Goal: Task Accomplishment & Management: Manage account settings

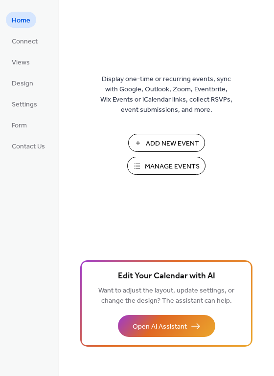
click at [150, 164] on span "Manage Events" at bounding box center [172, 167] width 55 height 10
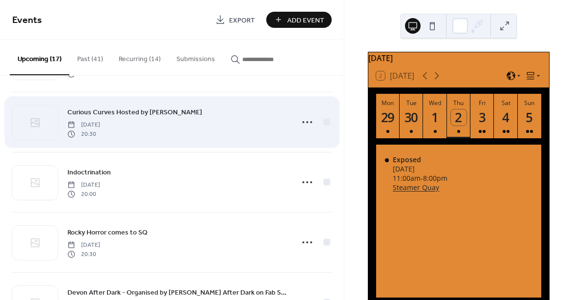
scroll to position [59, 0]
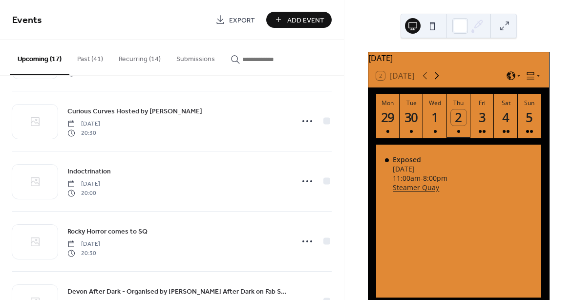
click at [437, 80] on icon at bounding box center [437, 75] width 4 height 7
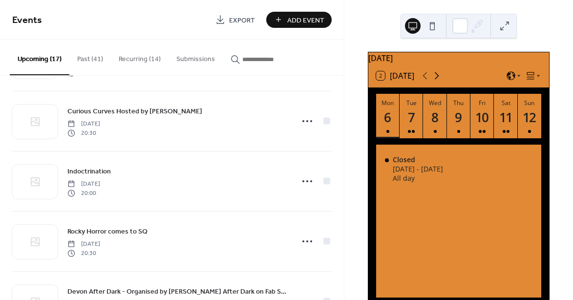
click at [437, 80] on icon at bounding box center [437, 75] width 4 height 7
click at [502, 115] on div "25" at bounding box center [506, 117] width 16 height 16
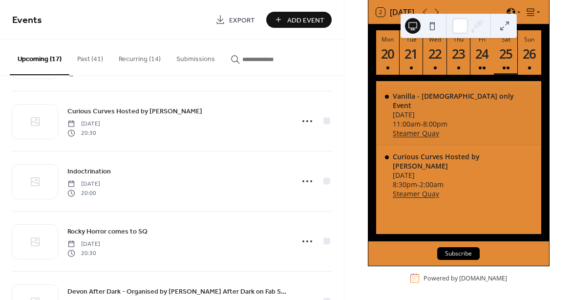
scroll to position [65, 0]
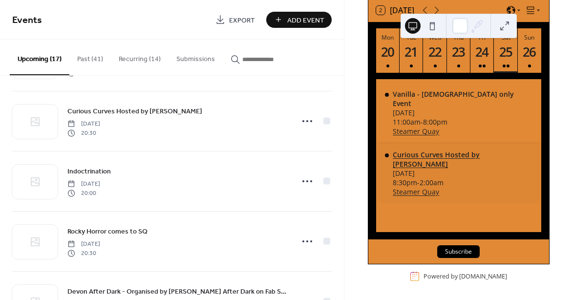
click at [448, 154] on div "Curious Curves Hosted by Raunchy Raccoons" at bounding box center [462, 159] width 139 height 19
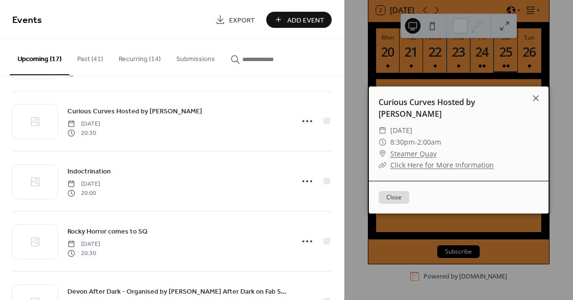
click at [434, 166] on link "Click Here for More Information" at bounding box center [442, 164] width 104 height 9
click at [538, 98] on icon at bounding box center [536, 98] width 12 height 12
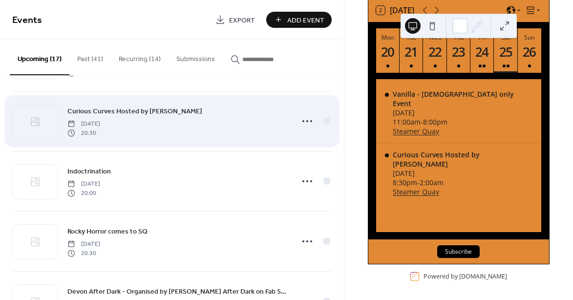
click at [183, 121] on div "Curious Curves Hosted by Raunchy Raccoons Saturday, October 25, 2025 20:30" at bounding box center [177, 121] width 220 height 31
click at [182, 110] on span "Curious Curves Hosted by Raunchy Raccoons" at bounding box center [134, 111] width 135 height 10
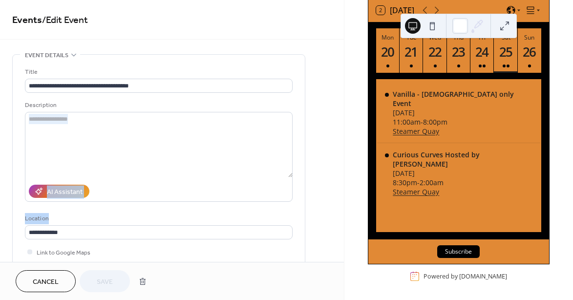
drag, startPoint x: 182, startPoint y: 110, endPoint x: 73, endPoint y: 224, distance: 157.6
click at [73, 224] on div "**********" at bounding box center [159, 181] width 268 height 228
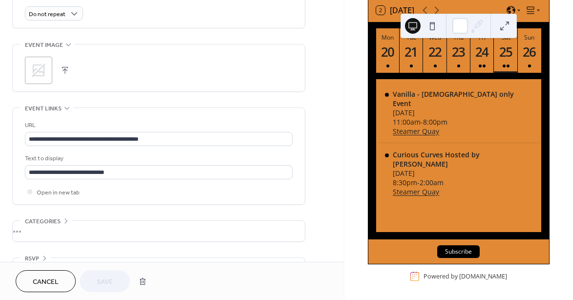
scroll to position [466, 0]
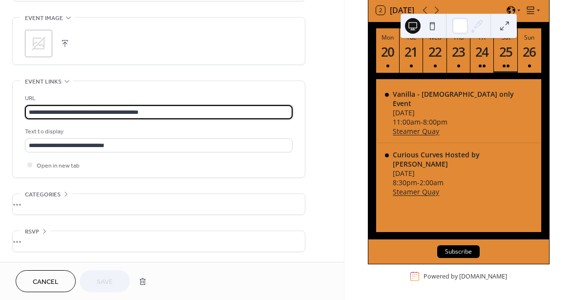
drag, startPoint x: 152, startPoint y: 112, endPoint x: 21, endPoint y: 108, distance: 130.5
click at [21, 108] on div "**********" at bounding box center [159, 129] width 292 height 96
paste input "**********"
type input "**********"
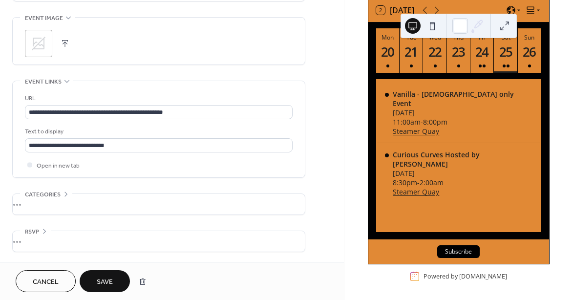
click at [141, 133] on div "Text to display" at bounding box center [158, 132] width 266 height 10
click at [100, 281] on span "Save" at bounding box center [105, 282] width 16 height 10
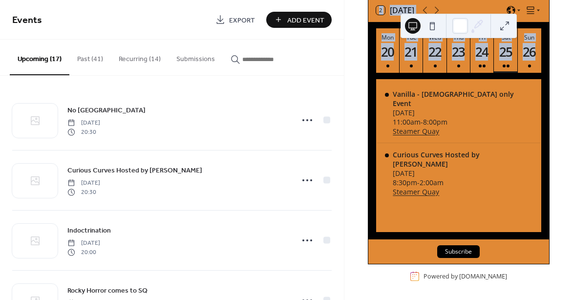
drag, startPoint x: 424, startPoint y: 17, endPoint x: 413, endPoint y: 83, distance: 66.8
click at [413, 83] on div "October 2025 2 Today Mon 20 Tue 21 Wed 22 Thu 23 Fri 24 Sat 25 Sun 26 Vanilla -…" at bounding box center [458, 150] width 229 height 300
click at [354, 38] on div "October 2025 2 Today Mon 20 Tue 21 Wed 22 Thu 23 Fri 24 Sat 25 Sun 26 Vanilla -…" at bounding box center [458, 150] width 229 height 300
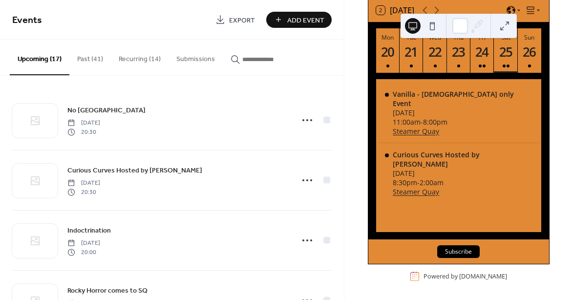
click at [557, 32] on div "October 2025 2 Today Mon 20 Tue 21 Wed 22 Thu 23 Fri 24 Sat 25 Sun 26 Vanilla -…" at bounding box center [458, 150] width 229 height 300
click at [470, 5] on div "2 Today" at bounding box center [458, 10] width 181 height 23
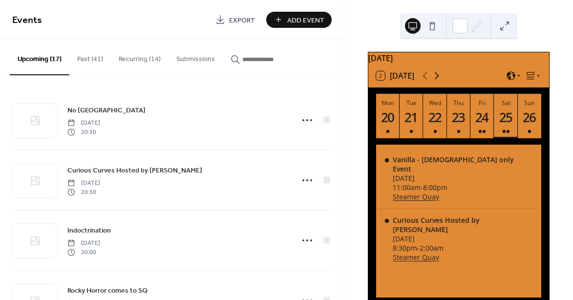
click at [440, 80] on icon at bounding box center [437, 76] width 12 height 12
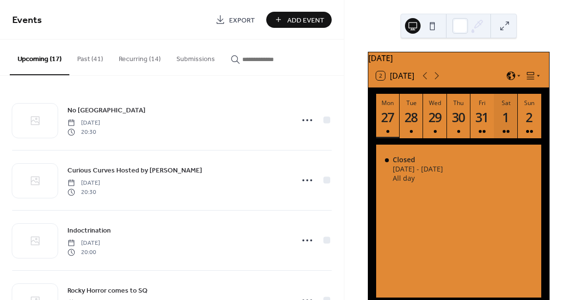
click at [507, 126] on div "1" at bounding box center [506, 117] width 16 height 16
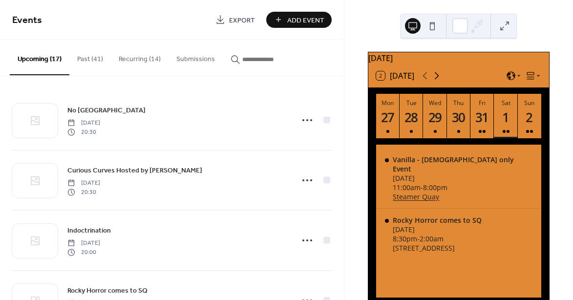
click at [438, 82] on icon at bounding box center [437, 76] width 12 height 12
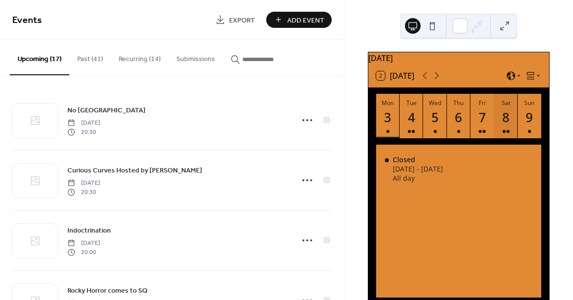
click at [509, 117] on div "8" at bounding box center [506, 117] width 16 height 16
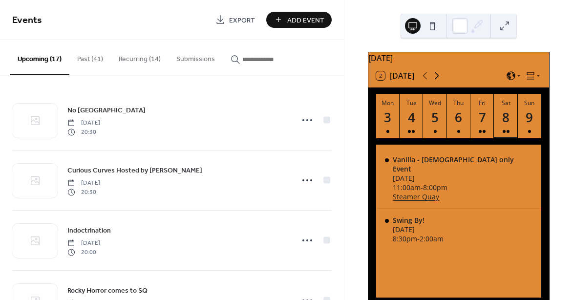
click at [438, 82] on icon at bounding box center [437, 76] width 12 height 12
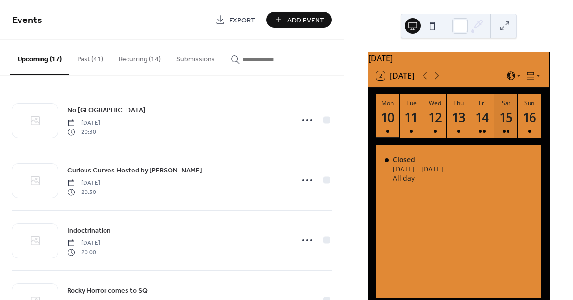
click at [500, 124] on div "15" at bounding box center [506, 117] width 16 height 16
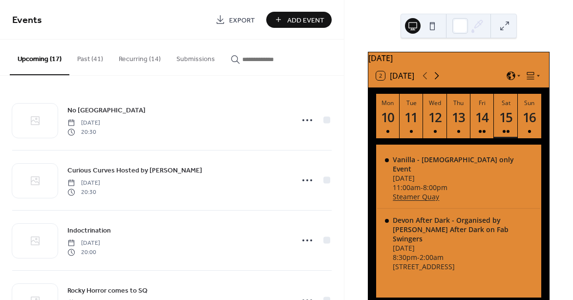
click at [440, 82] on icon at bounding box center [437, 76] width 12 height 12
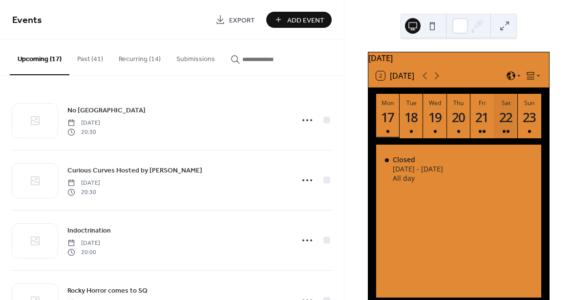
click at [506, 120] on div "22" at bounding box center [506, 117] width 16 height 16
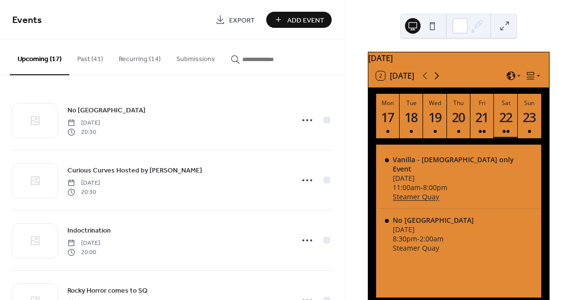
click at [439, 82] on icon at bounding box center [437, 76] width 12 height 12
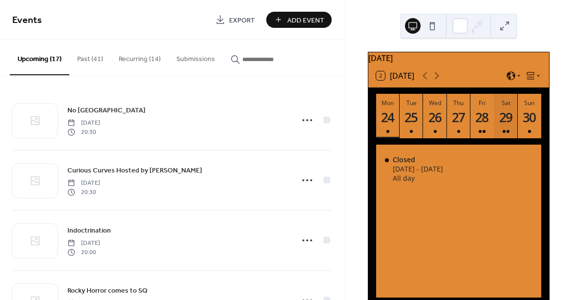
click at [501, 120] on div "29" at bounding box center [506, 117] width 16 height 16
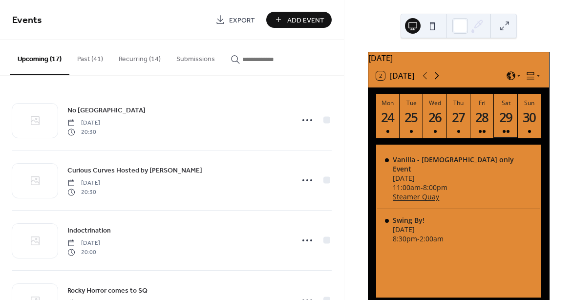
click at [437, 82] on icon at bounding box center [437, 76] width 12 height 12
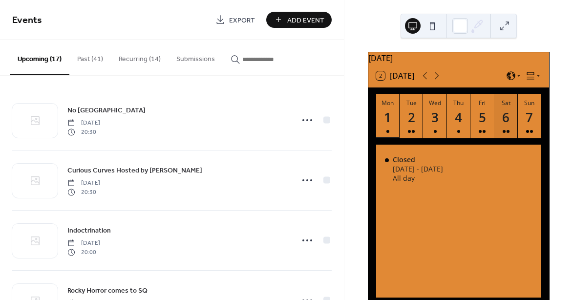
click at [501, 122] on div "6" at bounding box center [506, 117] width 16 height 16
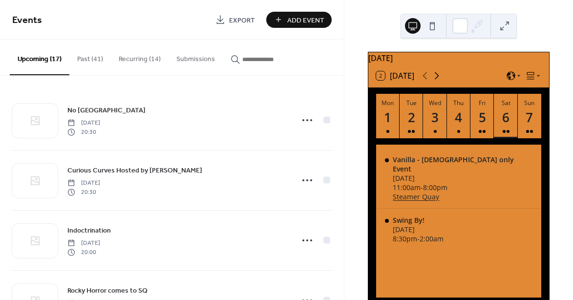
click at [437, 82] on icon at bounding box center [437, 76] width 12 height 12
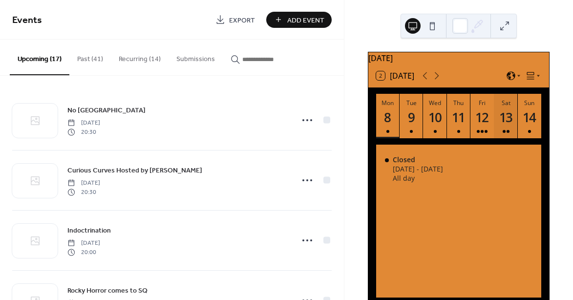
click at [503, 124] on div "13" at bounding box center [506, 117] width 16 height 16
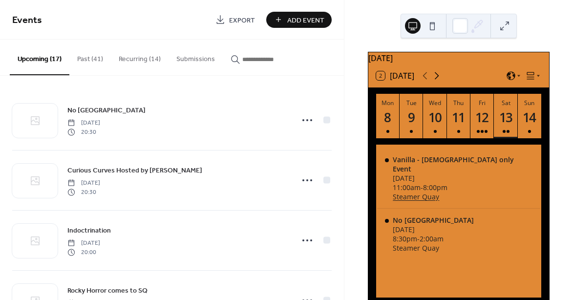
click at [436, 79] on icon at bounding box center [437, 76] width 12 height 12
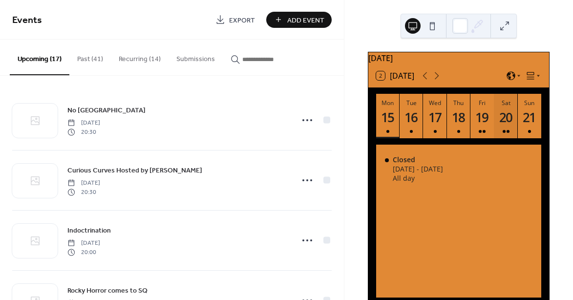
click at [504, 116] on div "20" at bounding box center [506, 117] width 16 height 16
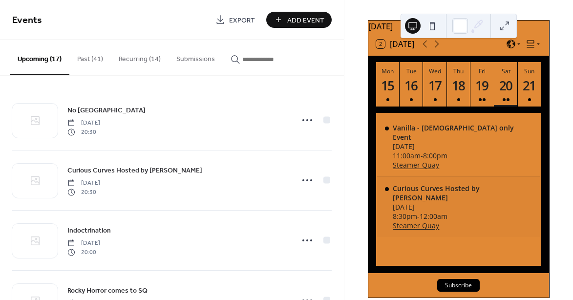
scroll to position [32, 0]
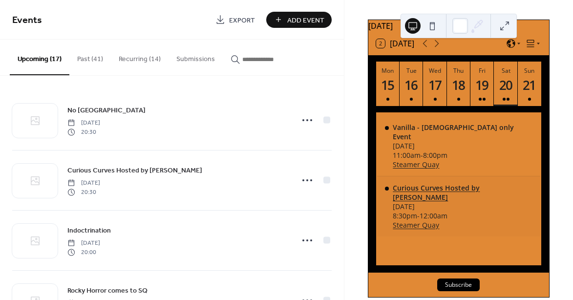
click at [414, 190] on div "Curious Curves Hosted by Raunchy Raccoons" at bounding box center [462, 192] width 139 height 19
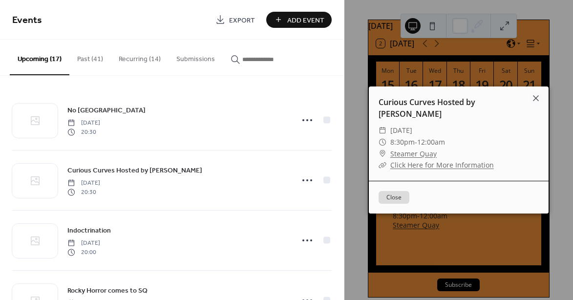
click at [418, 168] on link "Click Here for More Information" at bounding box center [442, 164] width 104 height 9
click at [533, 96] on icon at bounding box center [536, 98] width 6 height 6
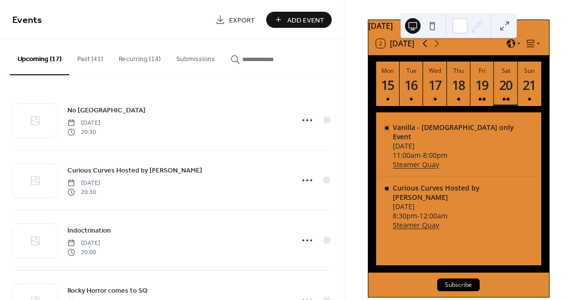
click at [426, 49] on icon at bounding box center [425, 44] width 12 height 12
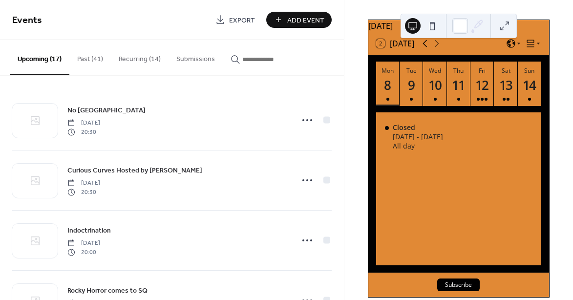
click at [426, 49] on icon at bounding box center [425, 44] width 12 height 12
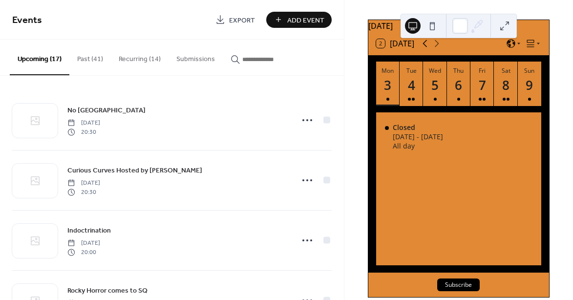
click at [426, 49] on icon at bounding box center [425, 44] width 12 height 12
click at [502, 90] on div "1" at bounding box center [506, 85] width 16 height 16
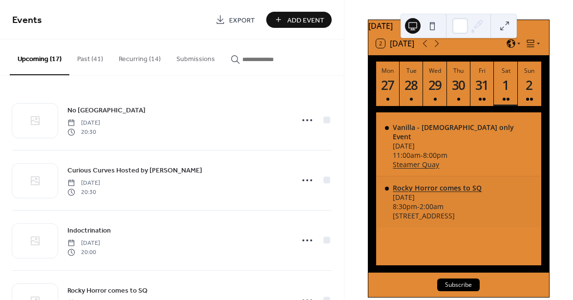
click at [440, 188] on div "Rocky Horror comes to SQ" at bounding box center [437, 187] width 89 height 9
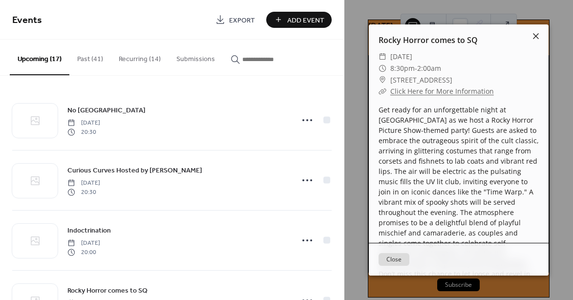
click at [537, 38] on icon at bounding box center [536, 36] width 6 height 6
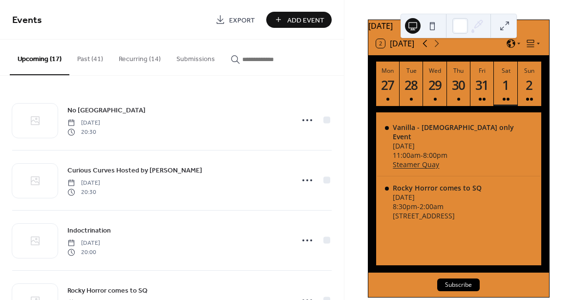
click at [425, 47] on icon at bounding box center [425, 43] width 4 height 7
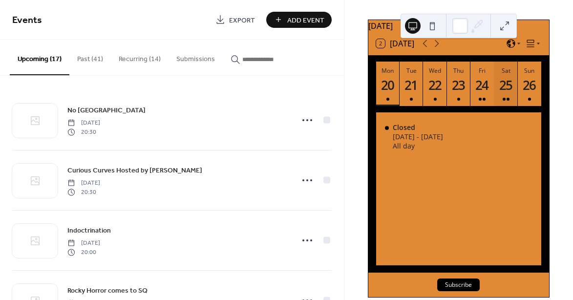
click at [500, 93] on div "25" at bounding box center [506, 85] width 16 height 16
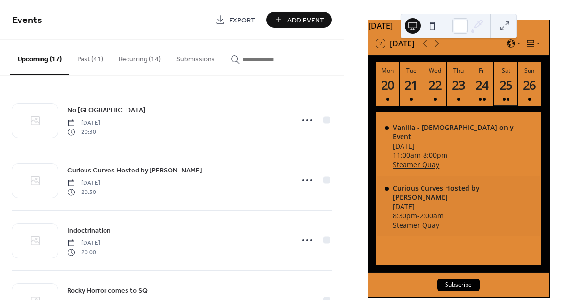
click at [461, 183] on div "Curious Curves Hosted by Raunchy Raccoons" at bounding box center [462, 192] width 139 height 19
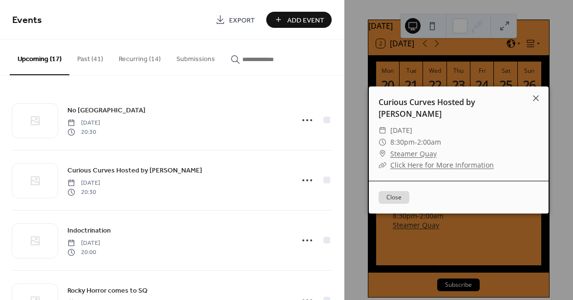
click at [431, 164] on link "Click Here for More Information" at bounding box center [442, 164] width 104 height 9
